Goal: Information Seeking & Learning: Learn about a topic

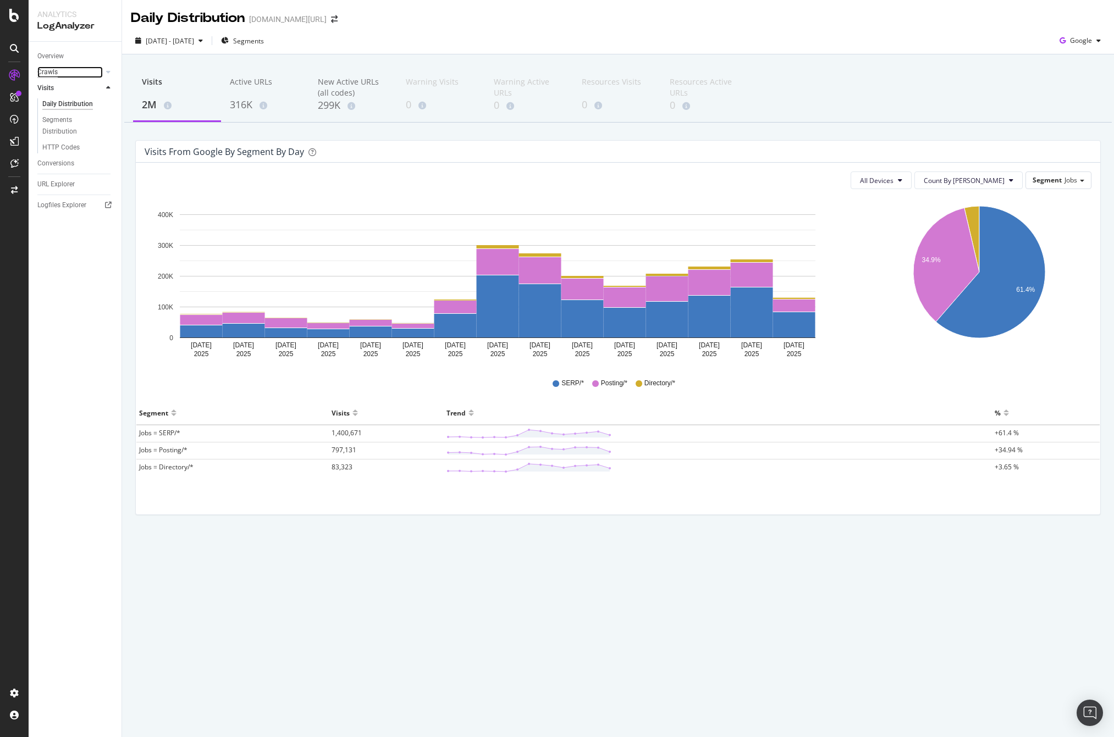
click at [53, 73] on div "Crawls" at bounding box center [47, 73] width 20 height 12
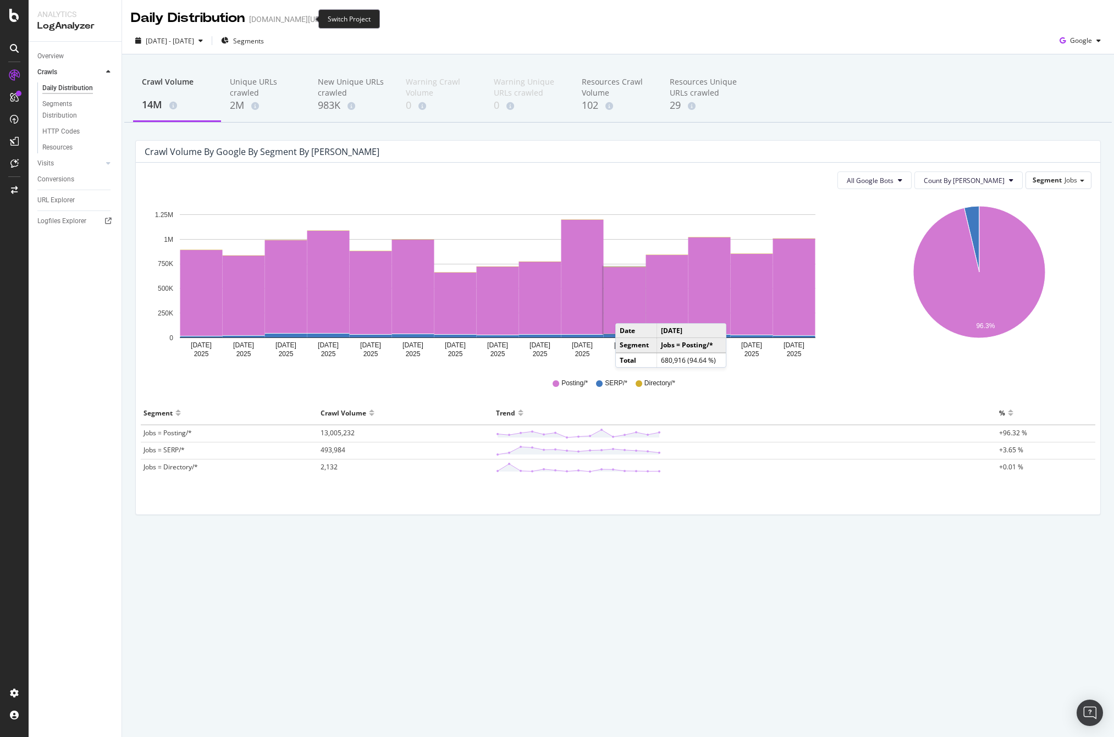
click at [331, 18] on icon "arrow-right-arrow-left" at bounding box center [334, 19] width 7 height 8
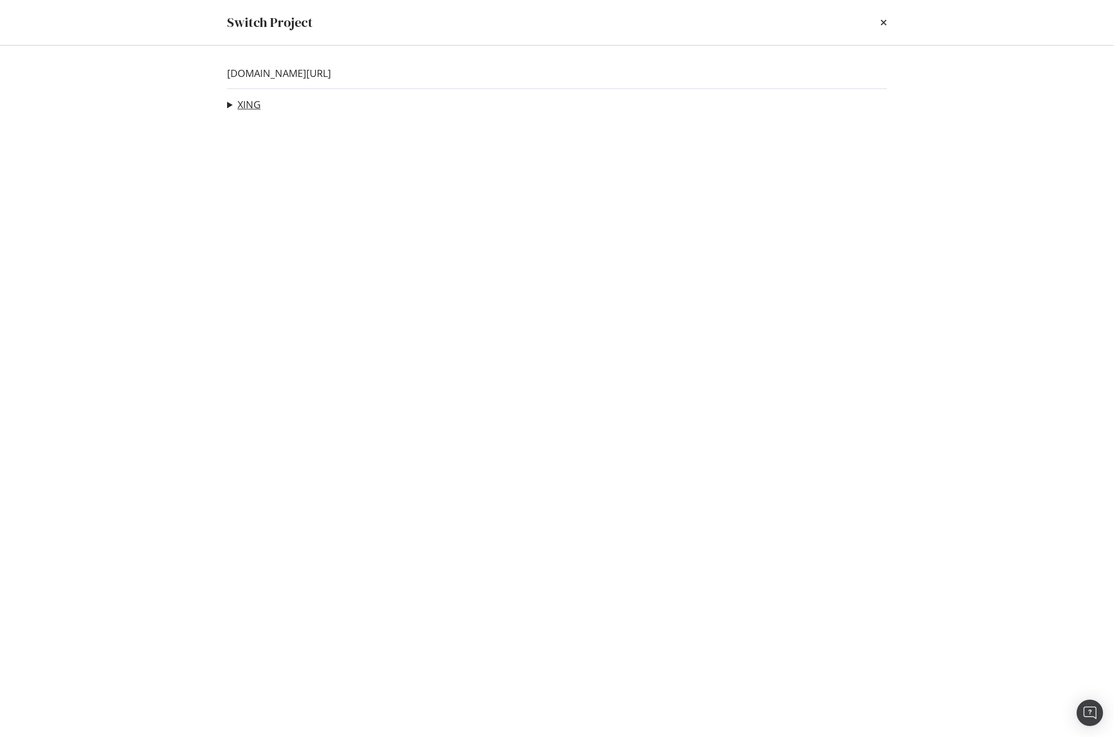
click at [246, 104] on link "XING" at bounding box center [248, 105] width 23 height 12
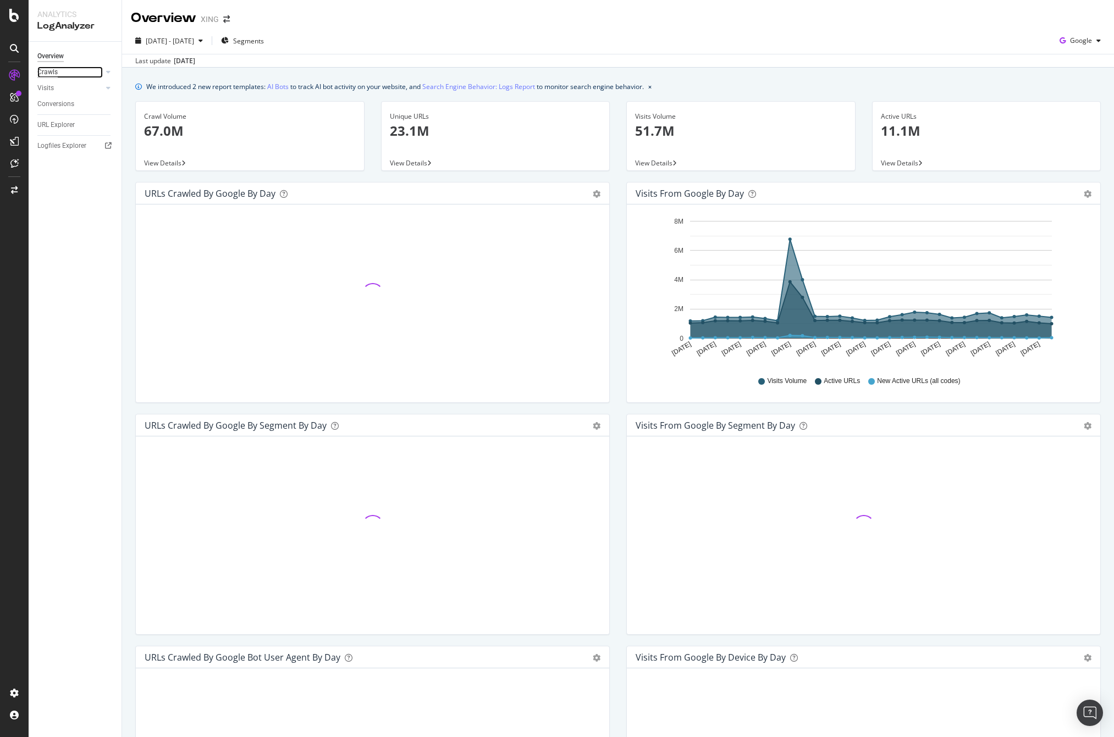
click at [56, 70] on div "Crawls" at bounding box center [47, 73] width 20 height 12
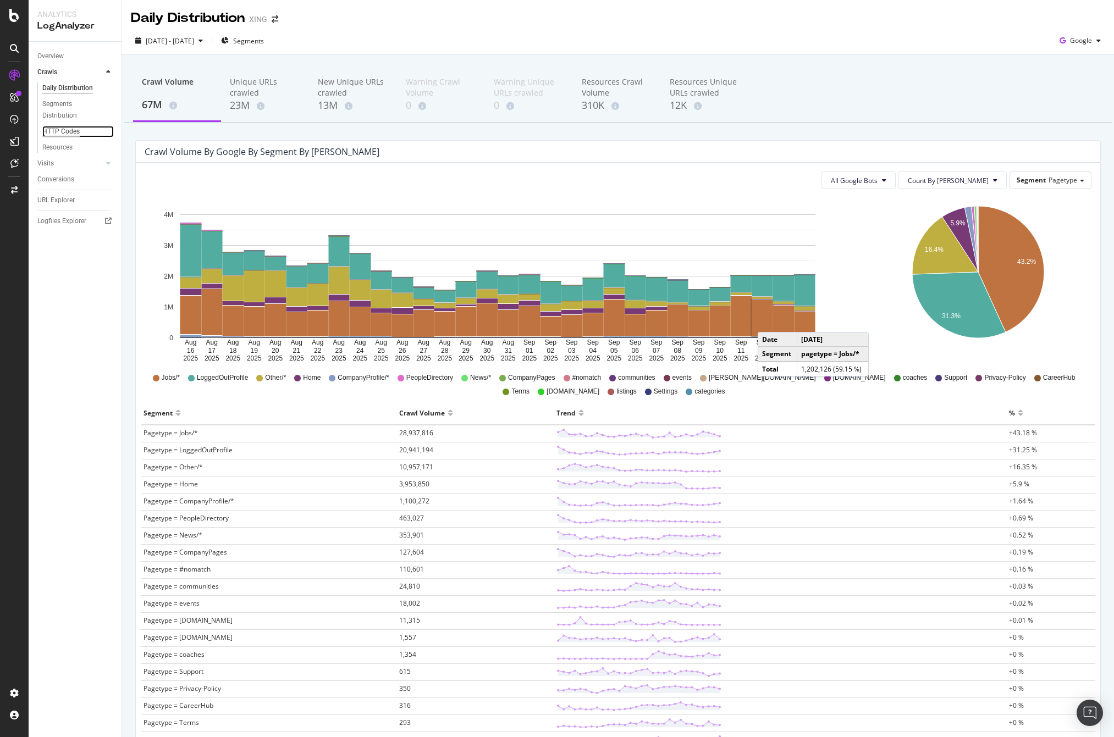
click at [71, 133] on div "HTTP Codes" at bounding box center [60, 132] width 37 height 12
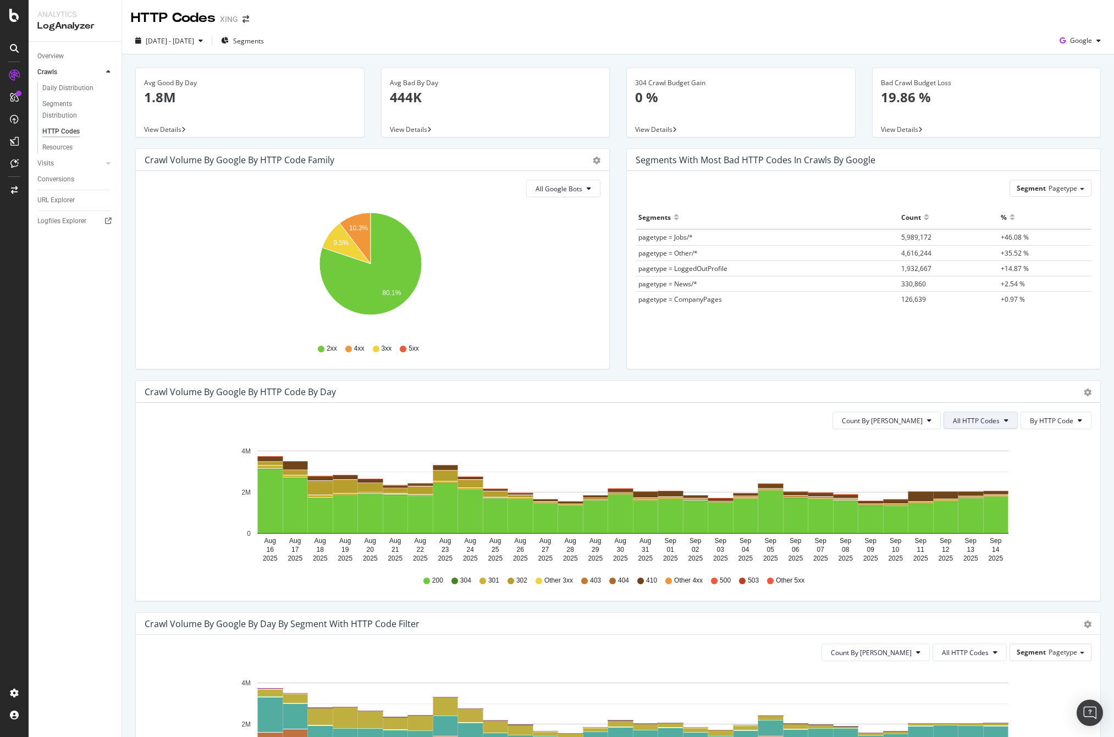
click at [990, 412] on button "All HTTP Codes" at bounding box center [980, 421] width 74 height 18
click at [957, 521] on span "4xx family" at bounding box center [974, 524] width 56 height 10
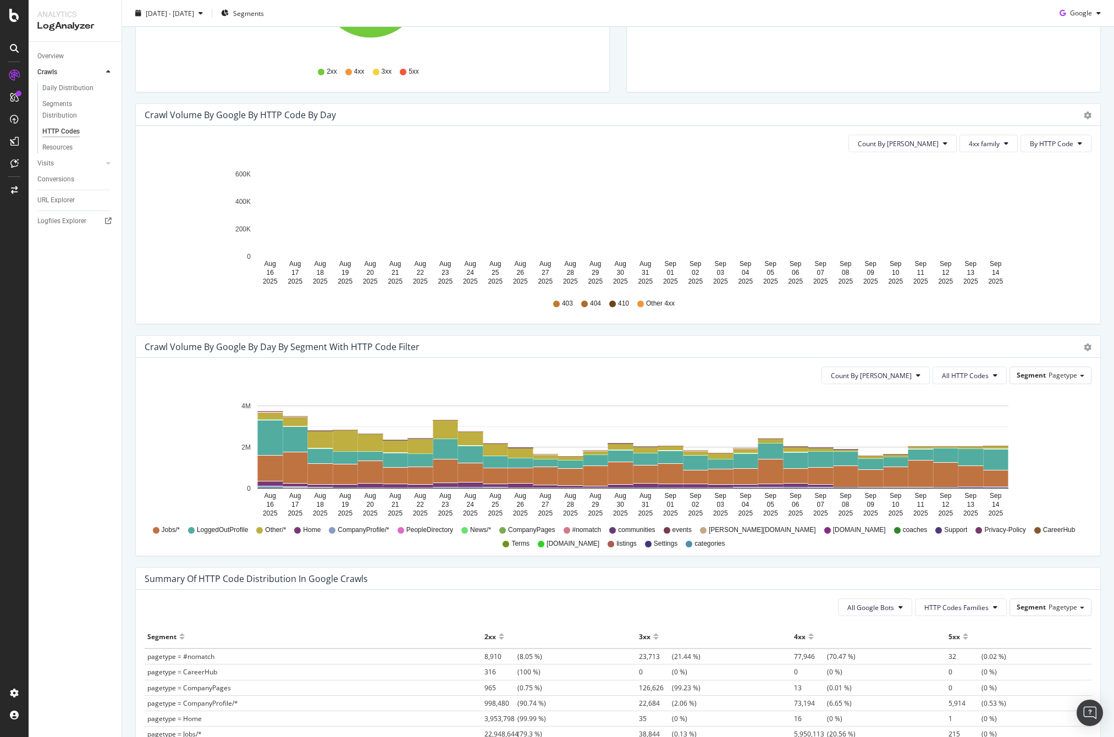
scroll to position [292, 0]
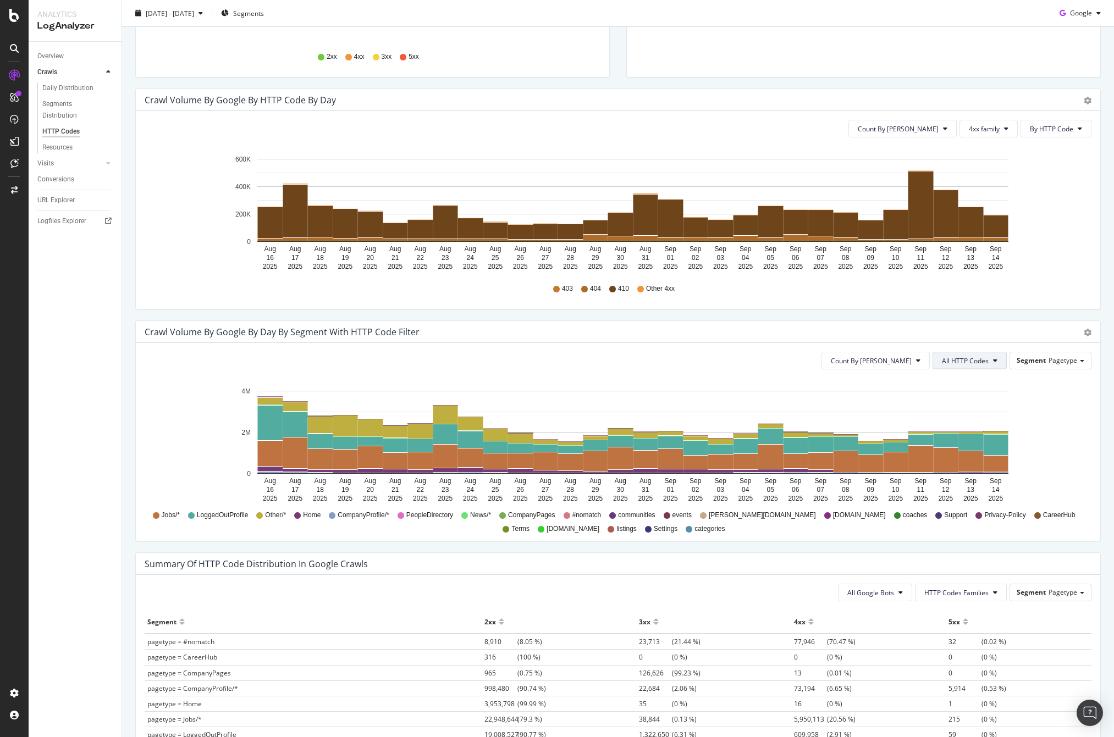
click at [979, 362] on span "All HTTP Codes" at bounding box center [965, 360] width 47 height 9
click at [959, 467] on span "4xx family" at bounding box center [963, 472] width 56 height 10
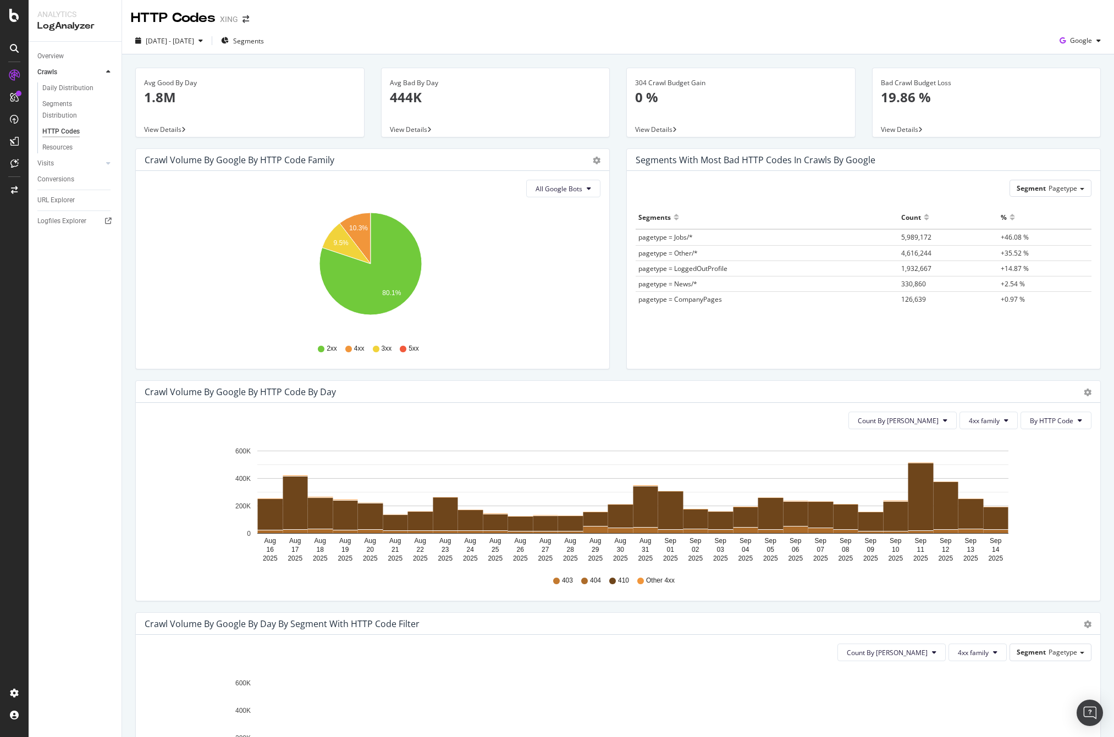
scroll to position [400, 0]
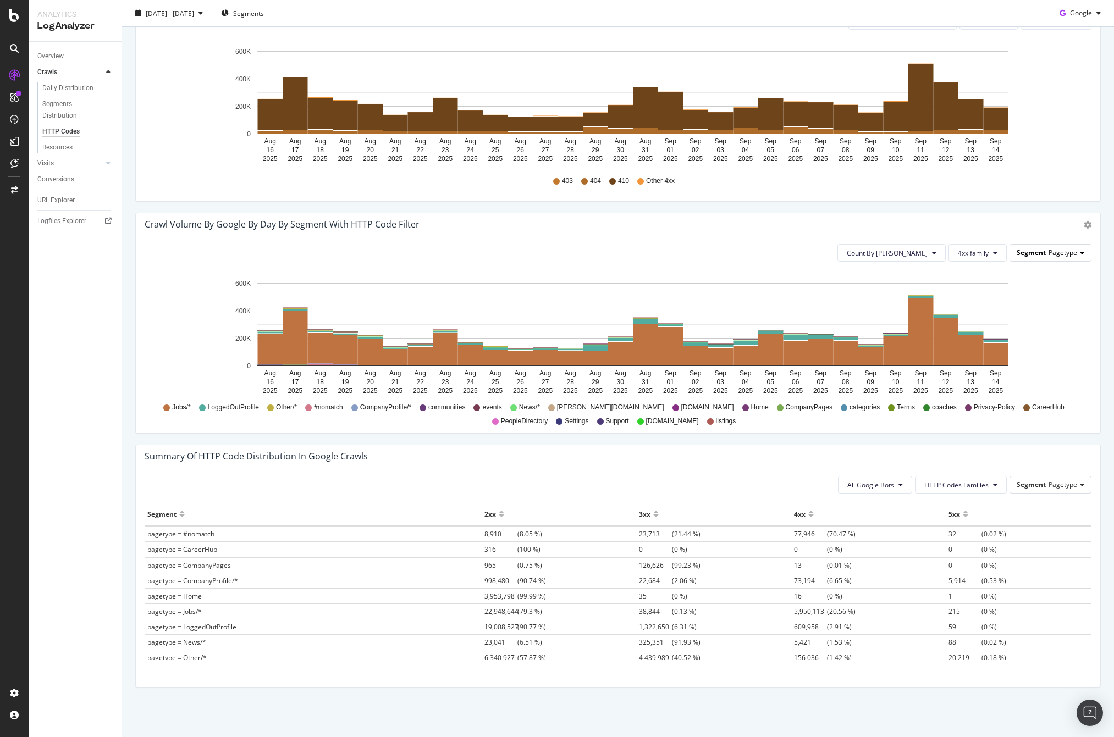
click at [1056, 253] on span "Pagetype" at bounding box center [1062, 252] width 29 height 9
click at [1039, 284] on div "Jobs" at bounding box center [1042, 284] width 88 height 15
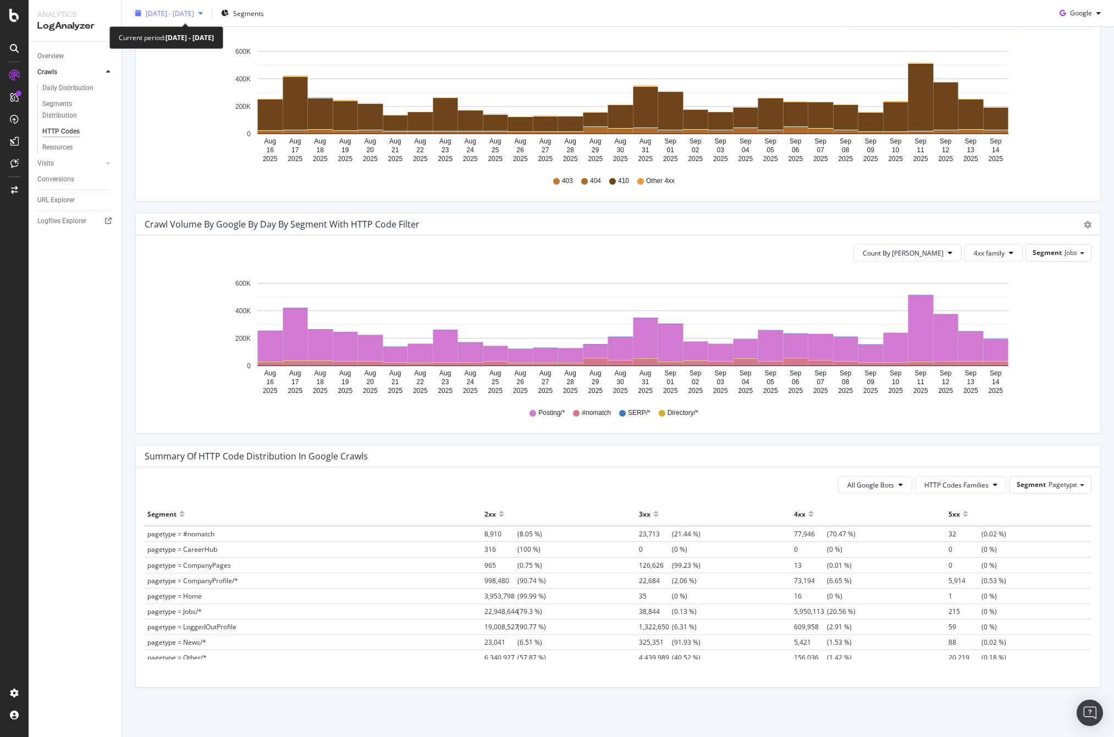
click at [194, 18] on div "[DATE] - [DATE]" at bounding box center [170, 12] width 48 height 9
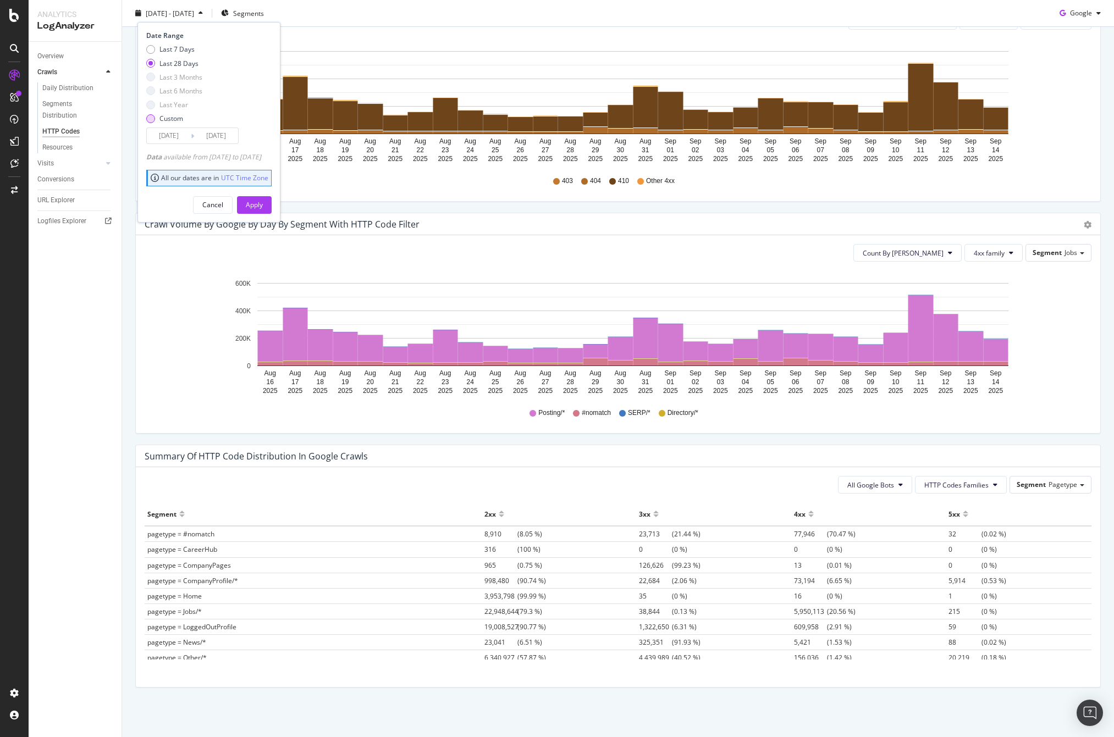
click at [169, 121] on div "Custom" at bounding box center [171, 118] width 24 height 9
click at [162, 137] on input "[DATE]" at bounding box center [169, 135] width 44 height 15
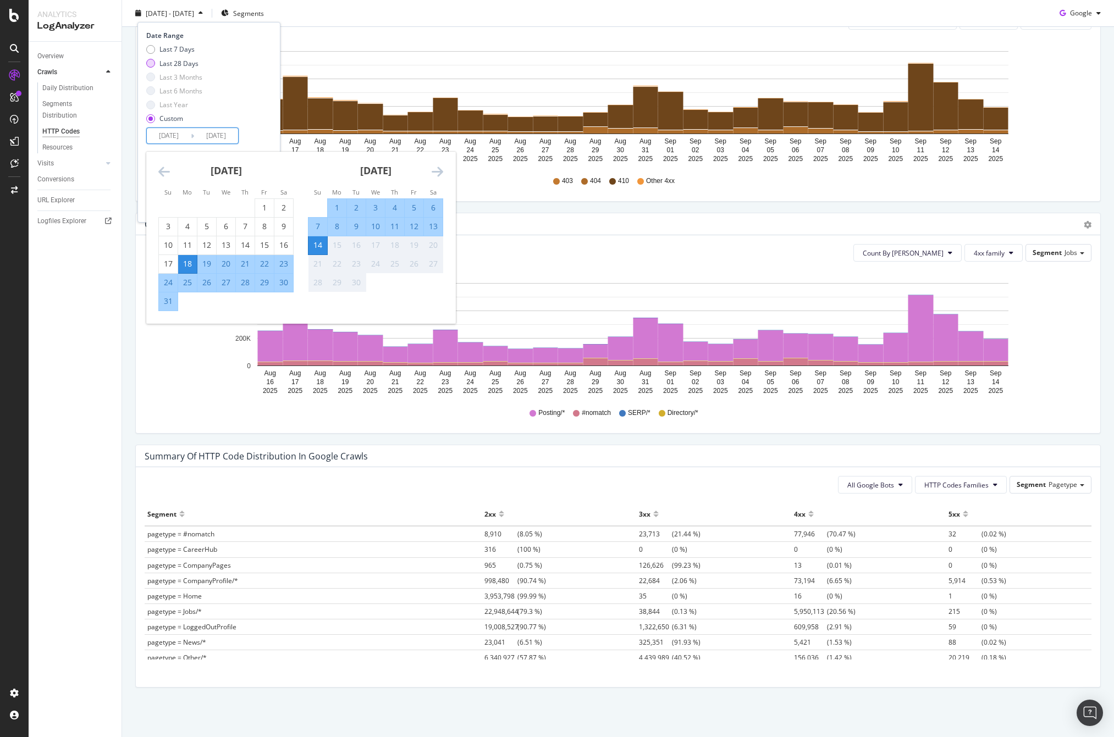
click at [170, 60] on div "Last 28 Days" at bounding box center [178, 62] width 39 height 9
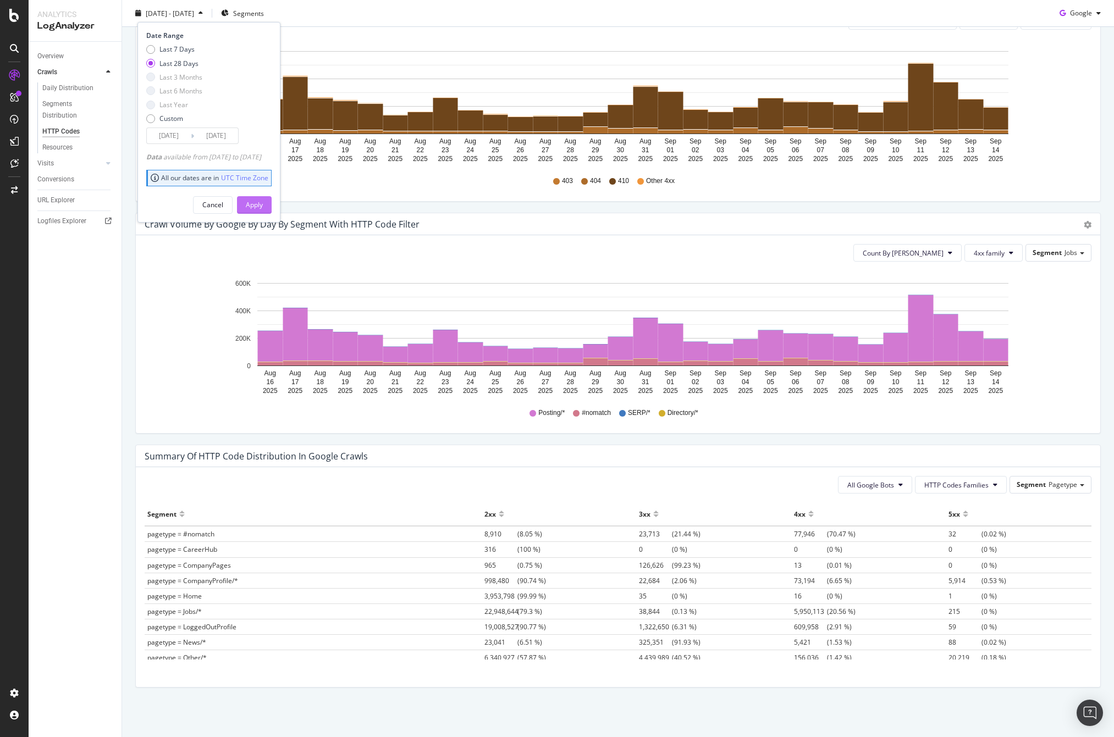
click at [263, 199] on div "Apply" at bounding box center [254, 204] width 17 height 16
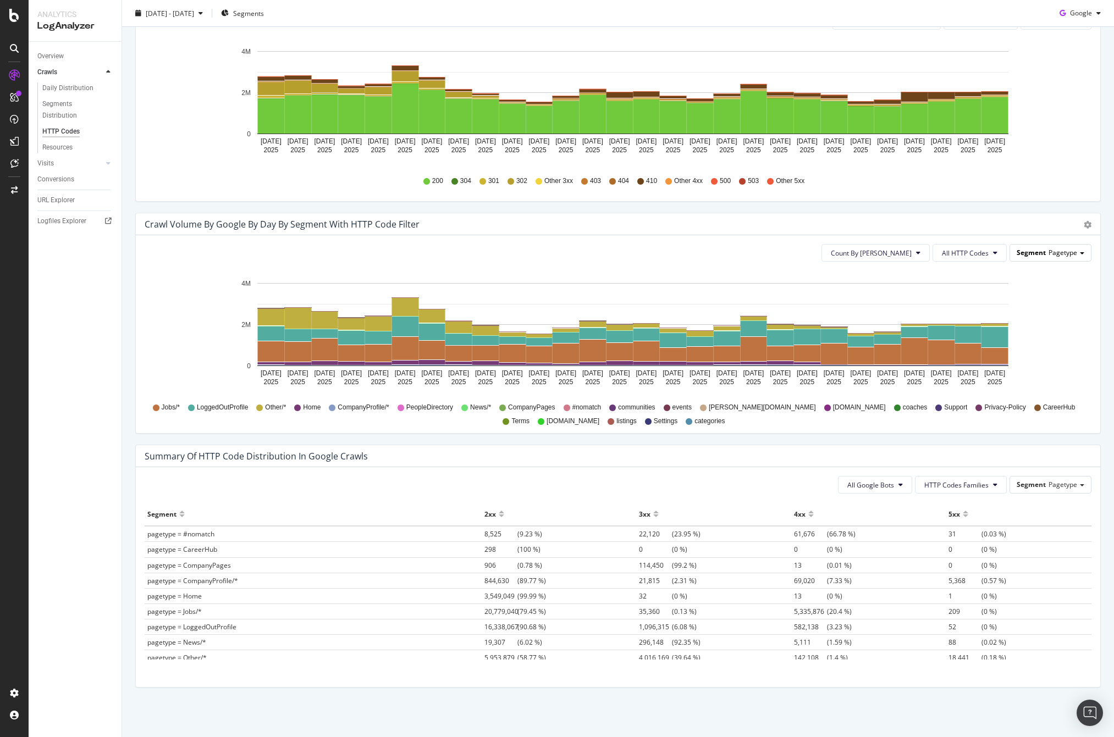
click at [1062, 250] on span "Pagetype" at bounding box center [1062, 252] width 29 height 9
click at [1027, 279] on div "Jobs" at bounding box center [1042, 284] width 88 height 15
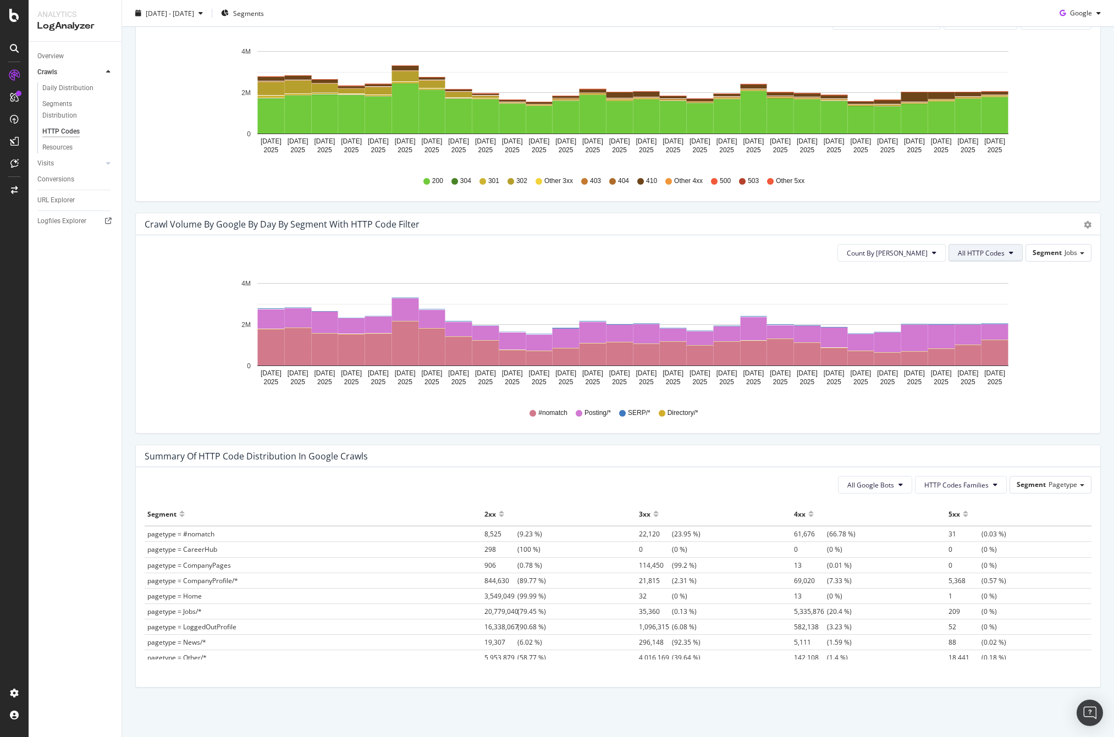
click at [972, 255] on span "All HTTP Codes" at bounding box center [981, 252] width 47 height 9
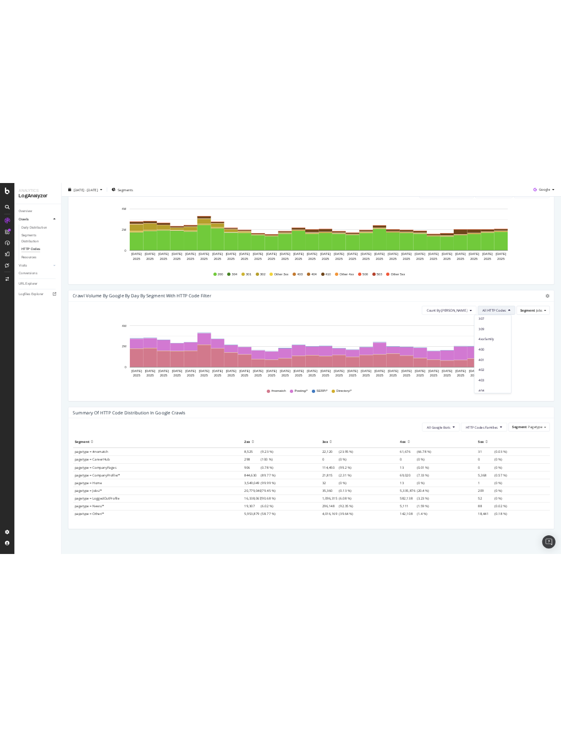
scroll to position [185, 0]
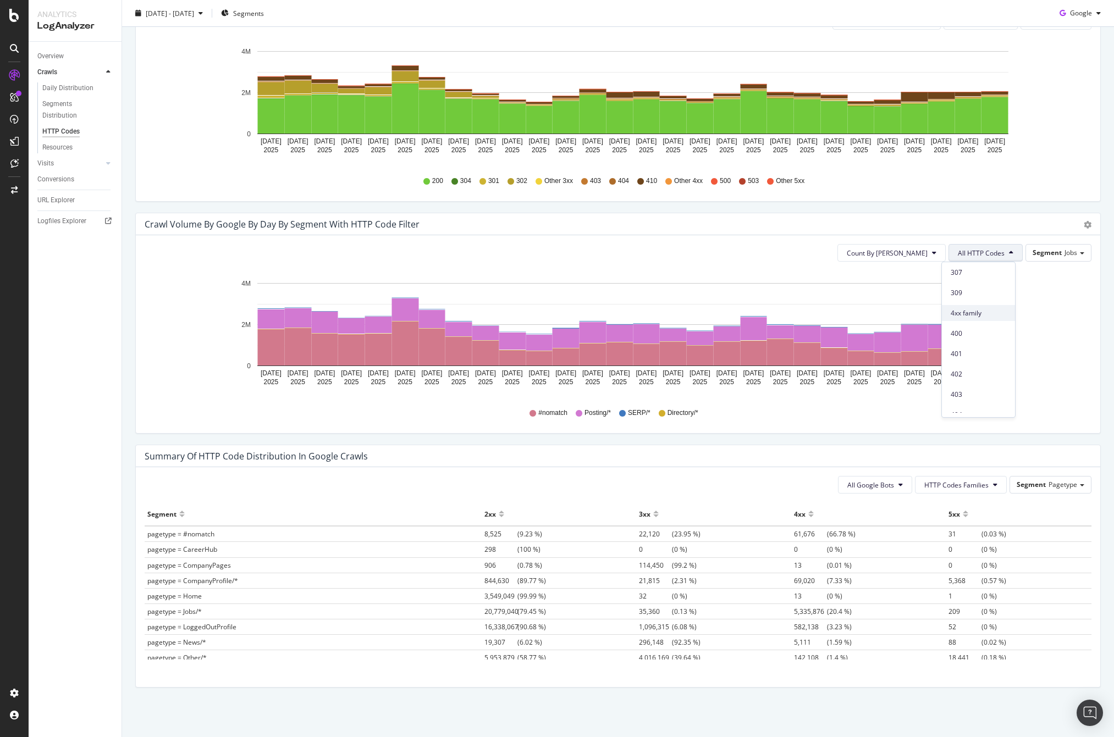
click at [979, 312] on span "4xx family" at bounding box center [979, 313] width 56 height 10
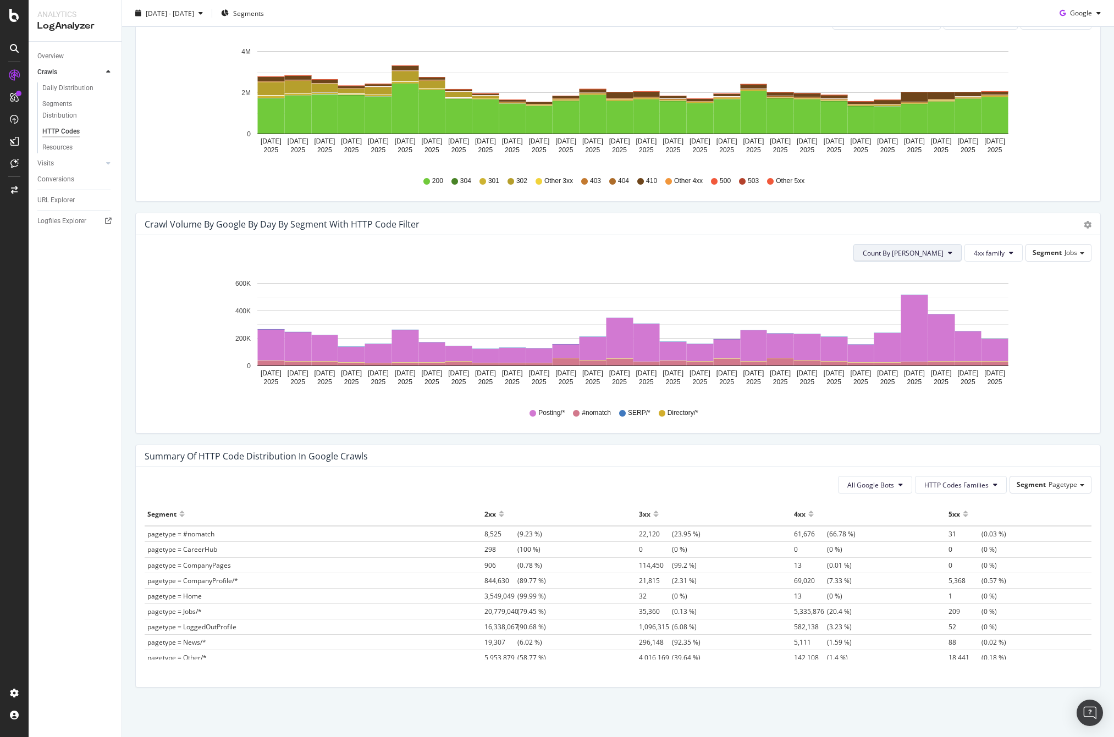
click at [924, 253] on span "Count By [PERSON_NAME]" at bounding box center [903, 252] width 81 height 9
click at [819, 220] on div "Crawl Volume by google by Day by Segment with HTTP Code Filter" at bounding box center [606, 224] width 922 height 11
click at [949, 441] on div "Crawl Volume by google by Day by Segment with HTTP Code Filter Timeline (by Val…" at bounding box center [618, 329] width 982 height 232
click at [681, 450] on div "Summary of HTTP Code Distribution in google crawls" at bounding box center [618, 456] width 964 height 22
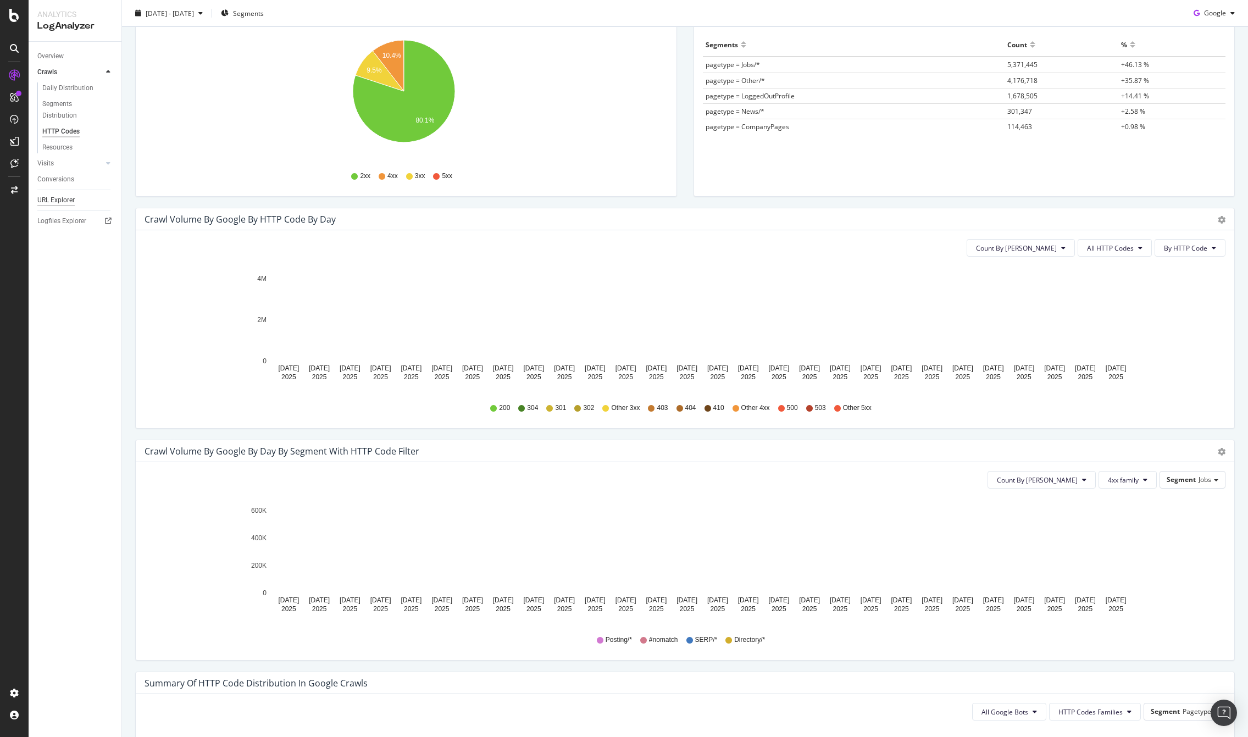
scroll to position [131, 0]
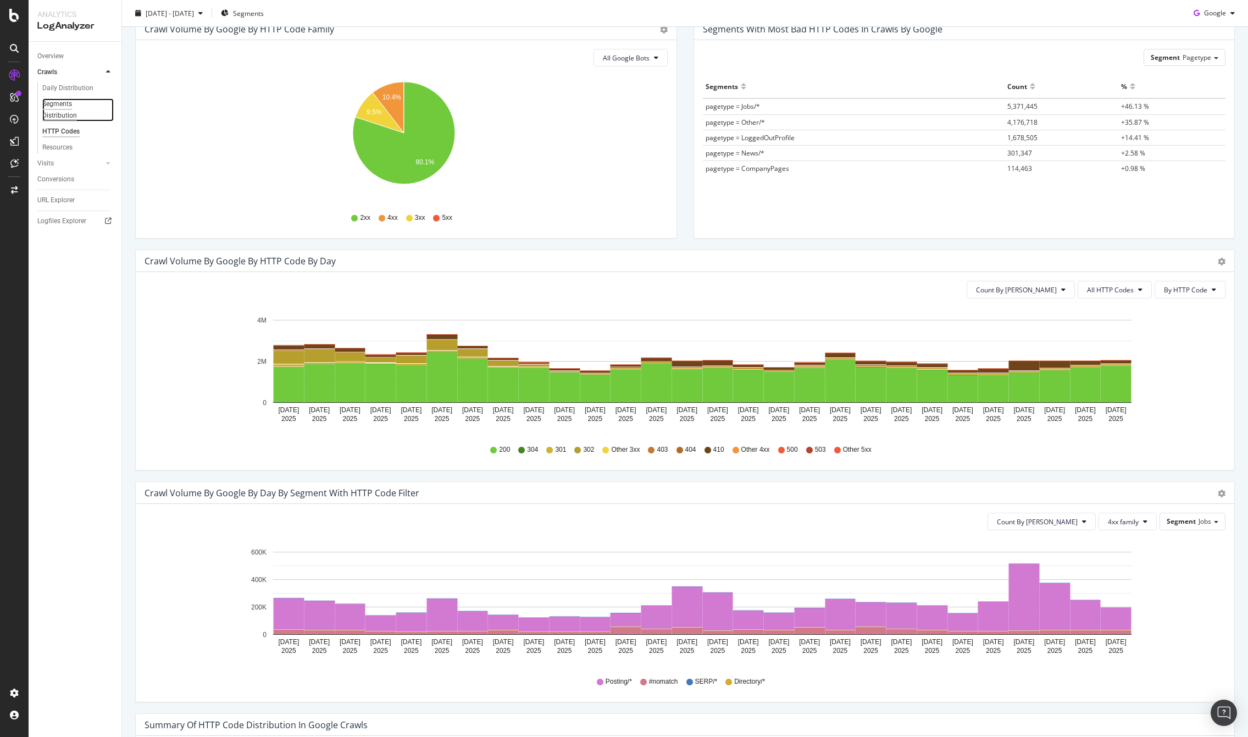
click at [52, 110] on div "Segments Distribution" at bounding box center [72, 109] width 61 height 23
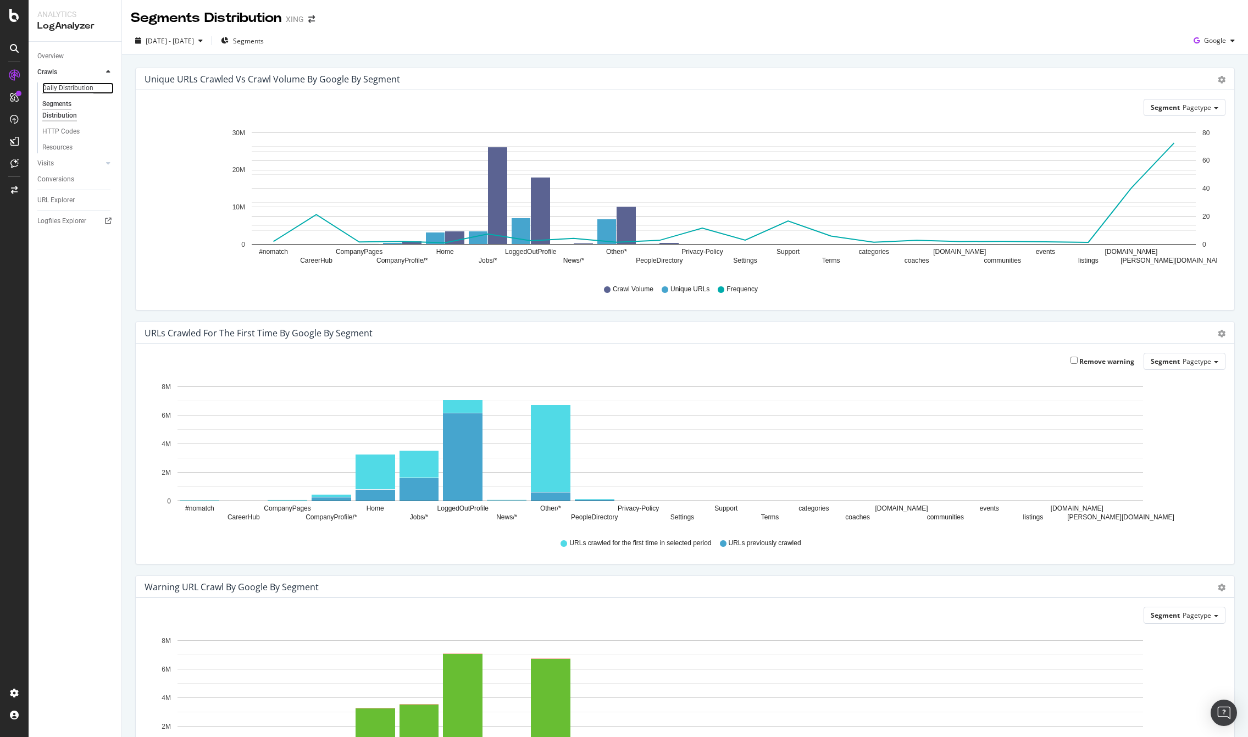
click at [64, 85] on div "Daily Distribution" at bounding box center [67, 88] width 51 height 12
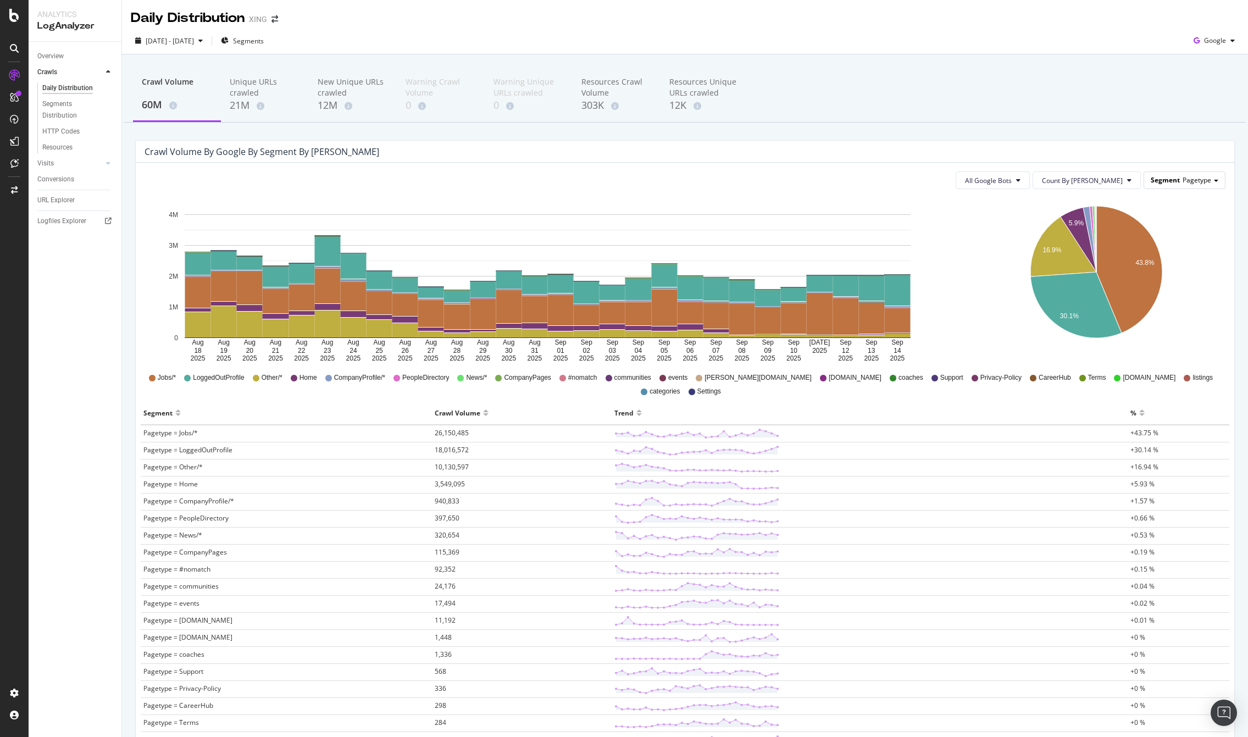
click at [1183, 182] on span "Pagetype" at bounding box center [1197, 179] width 29 height 9
click at [1145, 116] on div "Crawl Volume 60M Unique URLs crawled 21M New Unique URLs crawled 12M Warning Cr…" at bounding box center [685, 95] width 1122 height 55
click at [1211, 274] on icon "43.8% 5.9% 16.9% 30.1%" at bounding box center [1096, 280] width 256 height 165
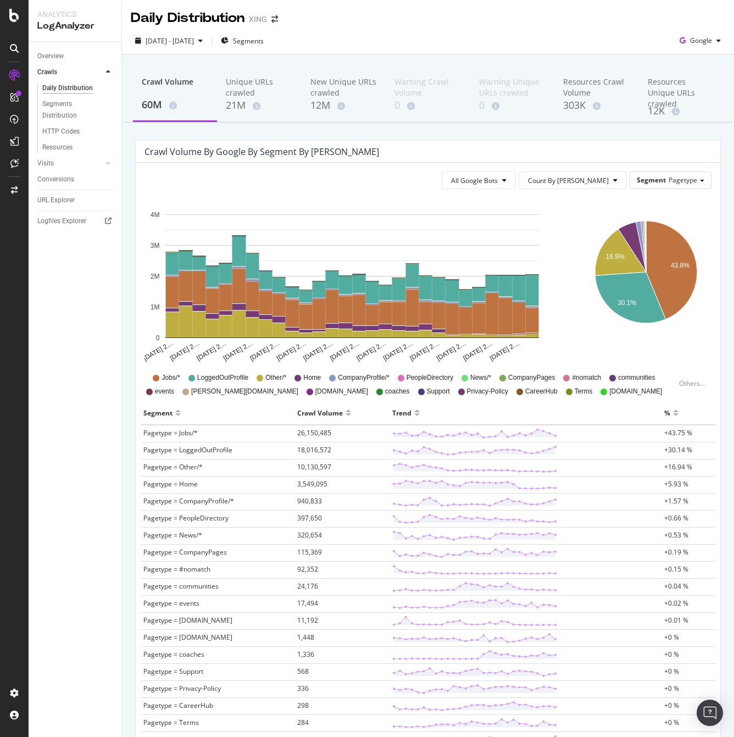
click at [520, 235] on rect "A chart." at bounding box center [352, 276] width 374 height 124
click at [449, 222] on rect "A chart." at bounding box center [352, 276] width 374 height 124
click at [669, 184] on span "Pagetype" at bounding box center [683, 179] width 29 height 9
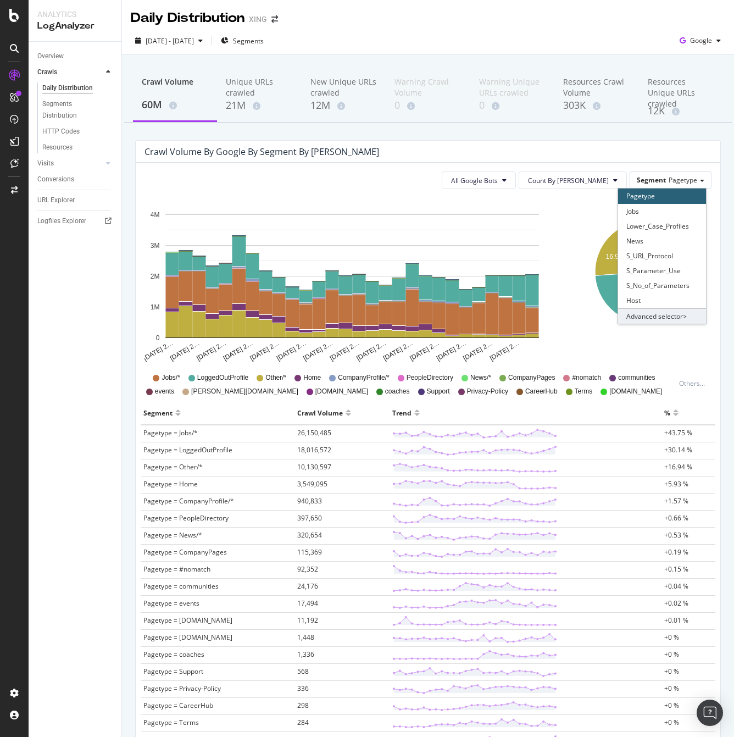
click at [673, 314] on div "Advanced selector >" at bounding box center [662, 315] width 88 height 15
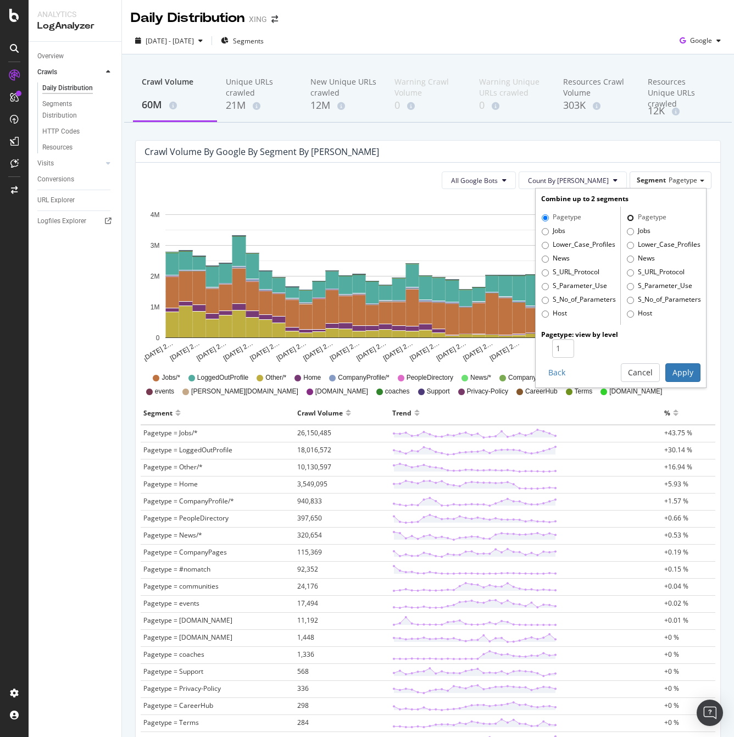
click at [627, 218] on input "Pagetype" at bounding box center [630, 217] width 7 height 7
type input "2"
click at [558, 346] on input "2" at bounding box center [563, 348] width 22 height 19
click at [649, 202] on div "Combine up to 2 segments" at bounding box center [620, 198] width 159 height 9
click at [677, 376] on button "Apply" at bounding box center [683, 372] width 35 height 19
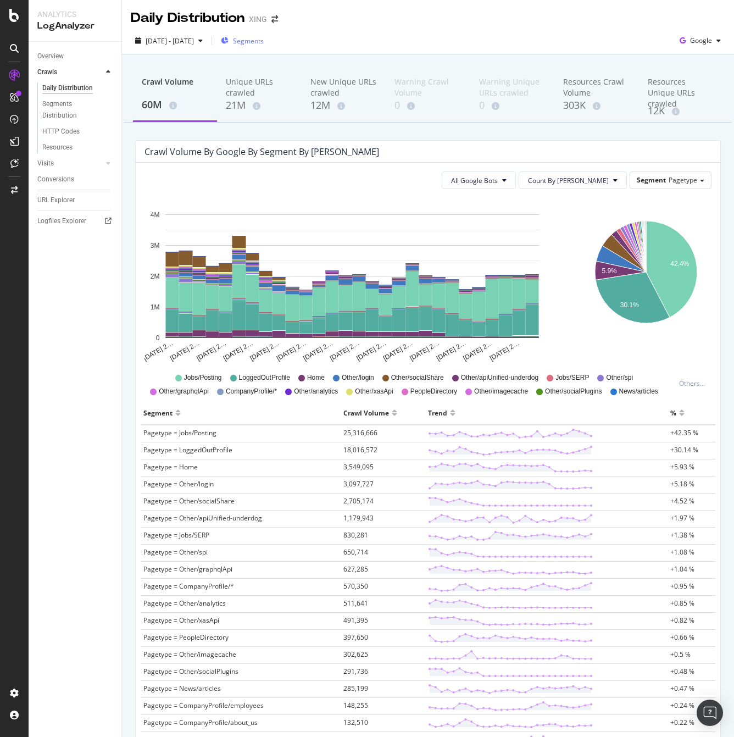
click at [264, 39] on span "Segments" at bounding box center [248, 40] width 31 height 9
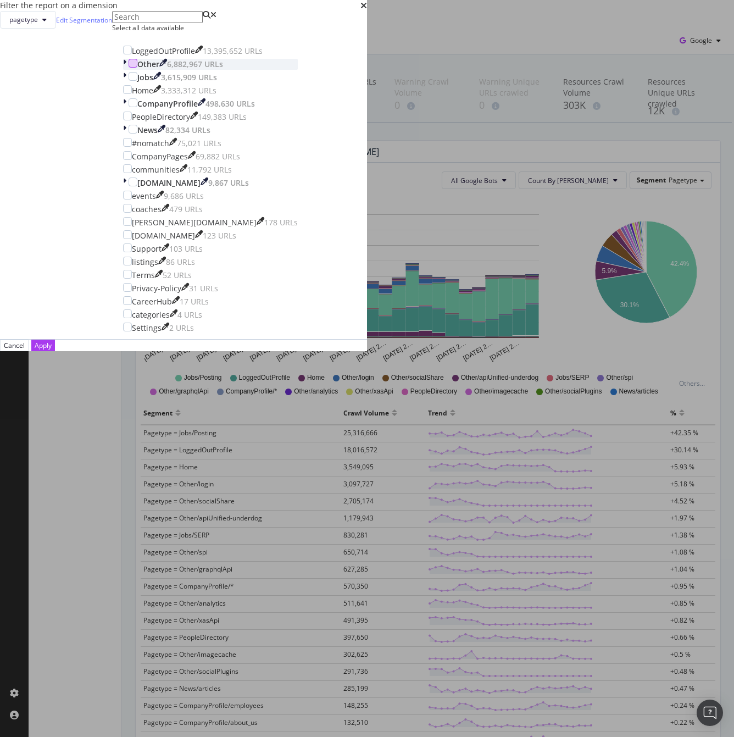
click at [137, 68] on div "modal" at bounding box center [133, 63] width 9 height 9
click at [52, 350] on div "Apply" at bounding box center [43, 345] width 17 height 9
